Goal: Information Seeking & Learning: Learn about a topic

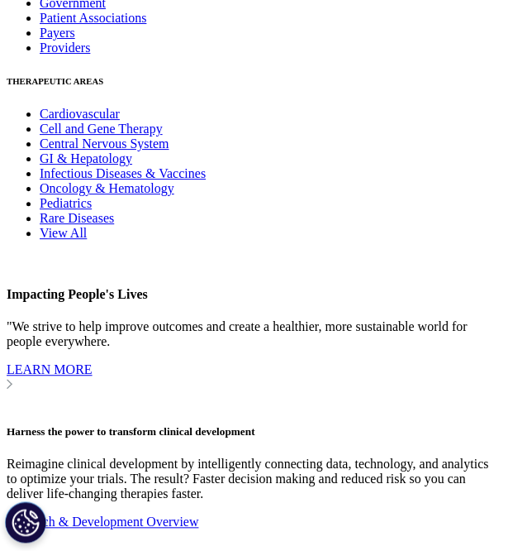
scroll to position [5126, 0]
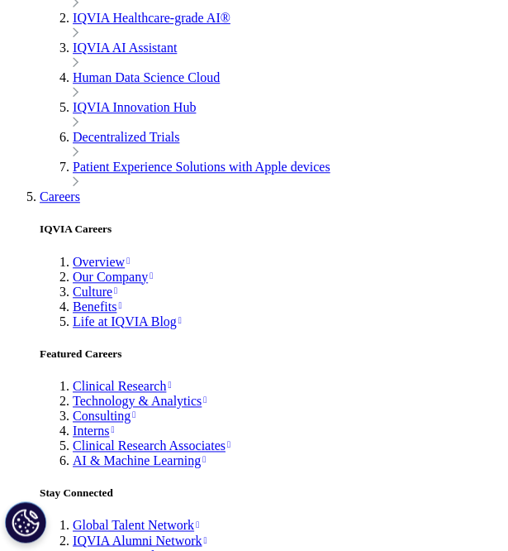
scroll to position [5209, 0]
